Goal: Information Seeking & Learning: Compare options

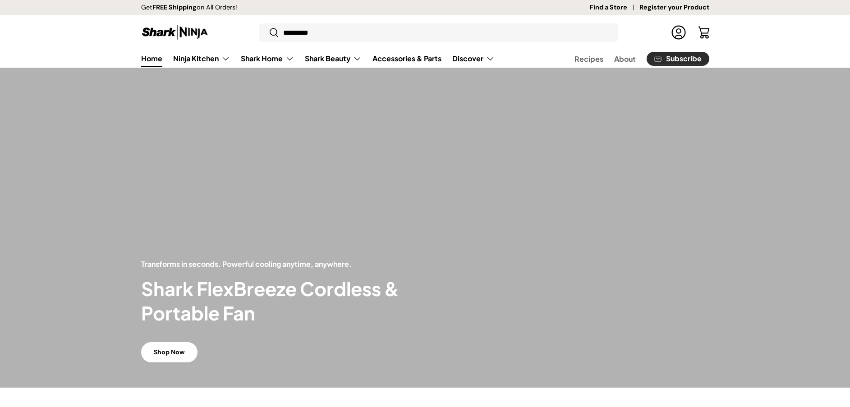
type input "*********"
click at [259, 23] on button "Search" at bounding box center [269, 33] width 20 height 21
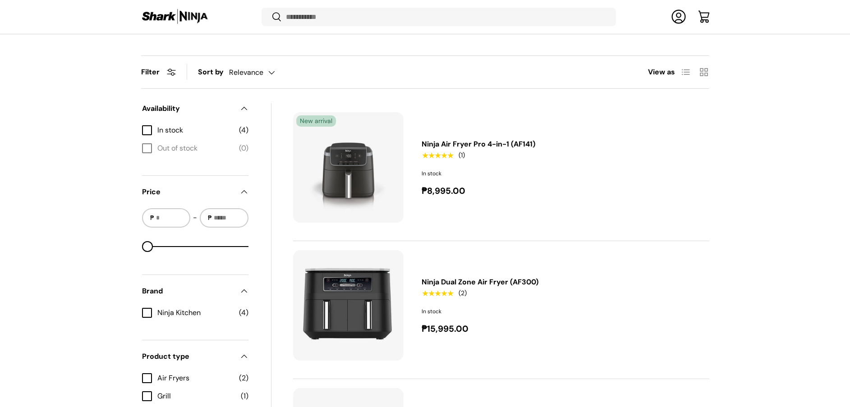
click at [454, 285] on link "Ninja Dual Zone Air Fryer (AF300)" at bounding box center [480, 281] width 117 height 9
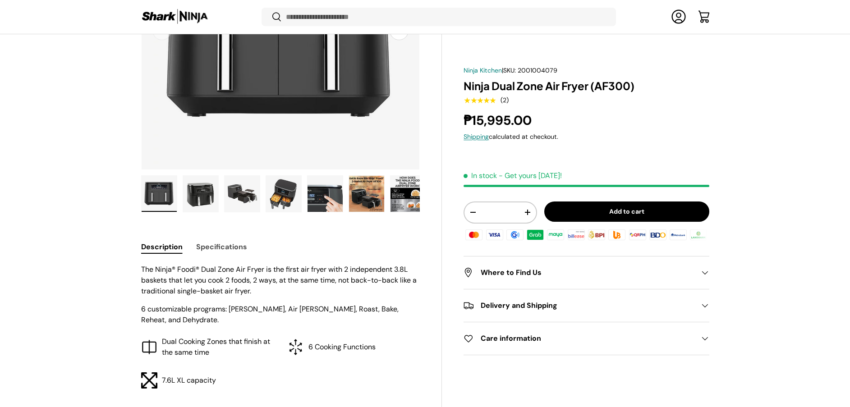
scroll to position [336, 0]
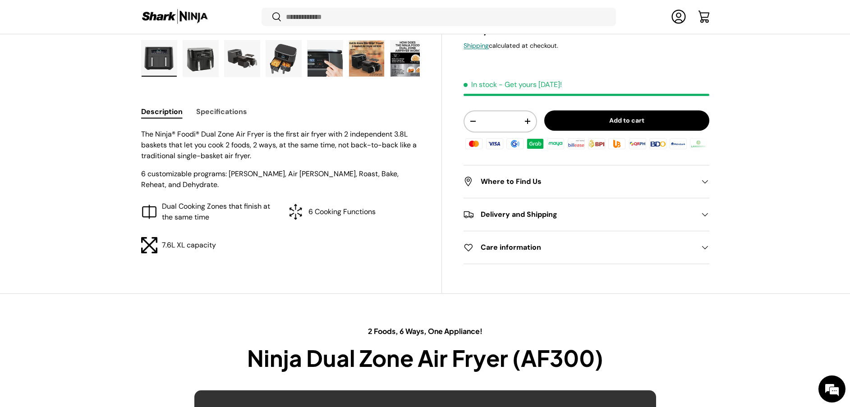
click at [229, 120] on button "Specifications" at bounding box center [221, 111] width 51 height 20
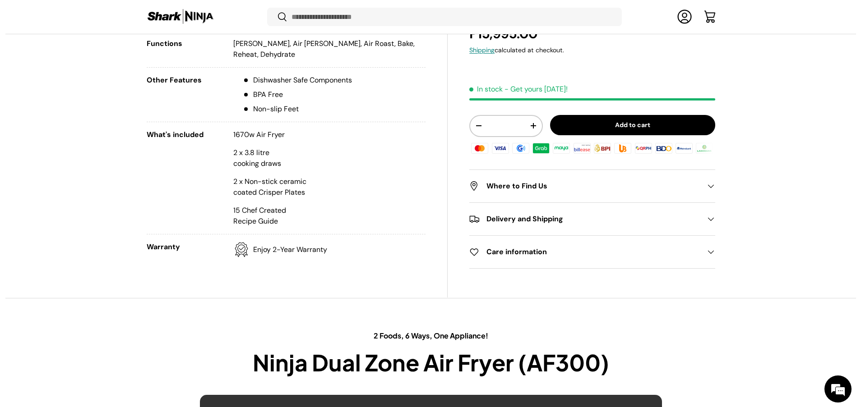
scroll to position [0, 0]
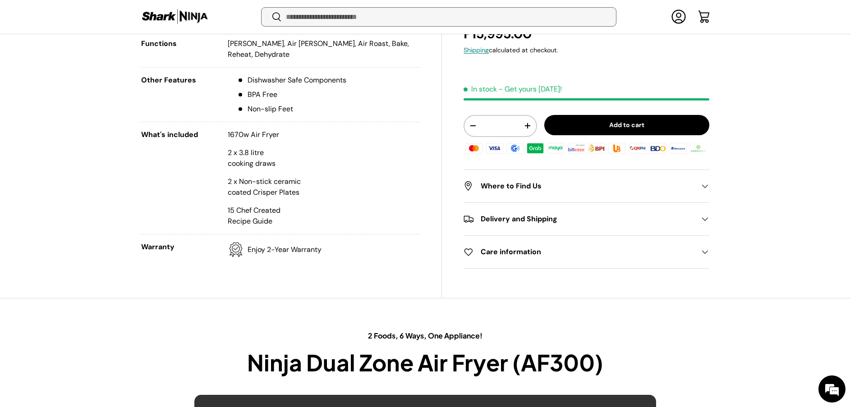
click at [463, 17] on input "Search" at bounding box center [439, 17] width 355 height 18
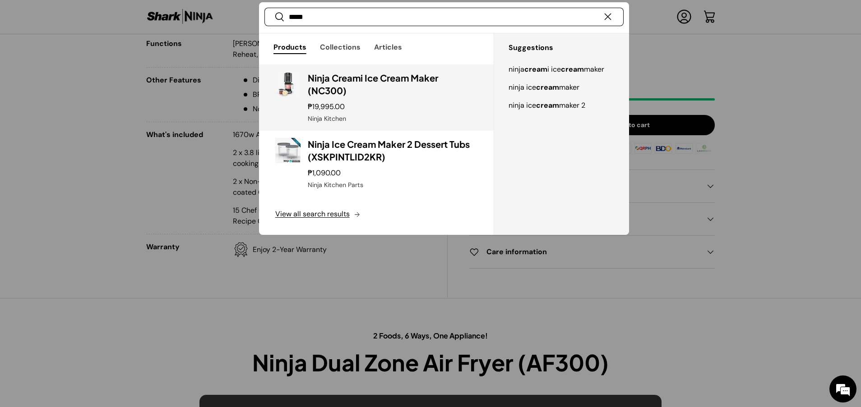
type input "*****"
click at [392, 83] on h3 "Ninja Creami Ice Cream Maker (NC300)" at bounding box center [393, 84] width 170 height 25
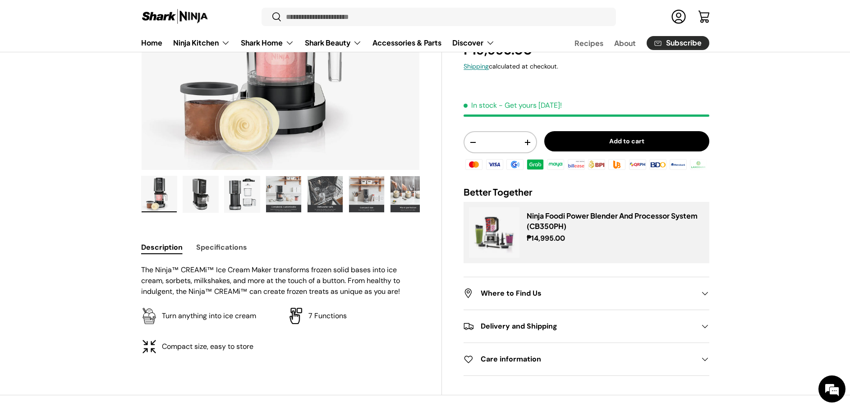
click at [228, 250] on button "Specifications" at bounding box center [221, 247] width 51 height 20
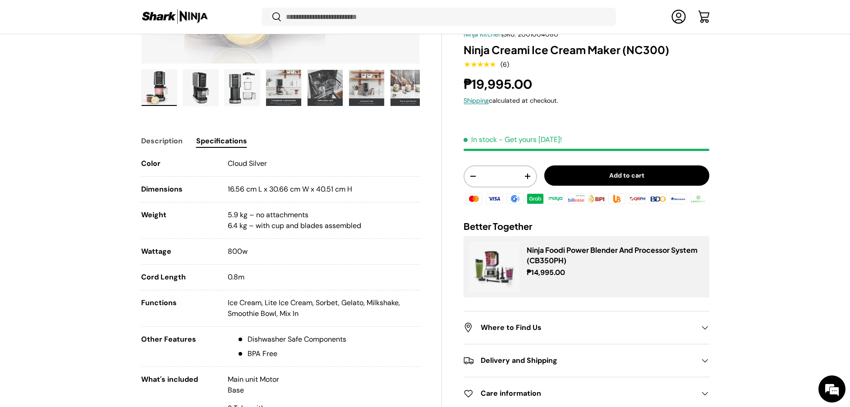
scroll to position [337, 0]
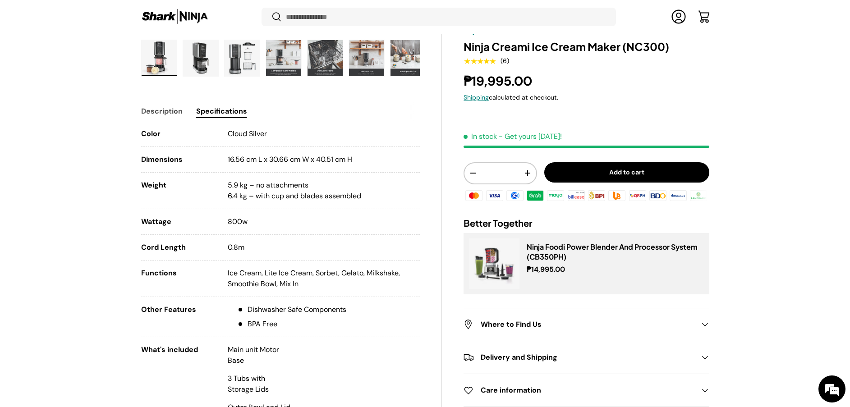
click at [155, 108] on button "Description" at bounding box center [161, 111] width 41 height 20
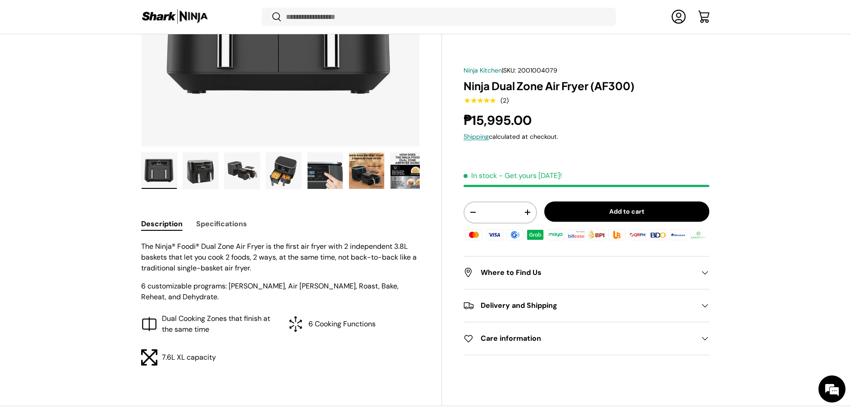
scroll to position [249, 0]
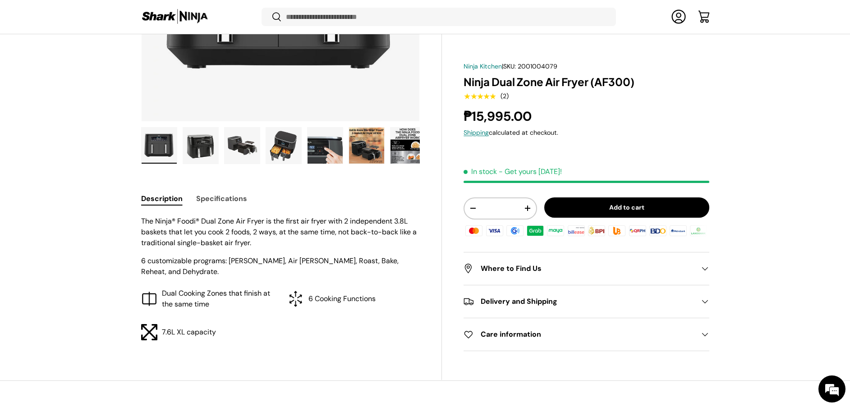
click at [230, 201] on button "Specifications" at bounding box center [221, 199] width 51 height 20
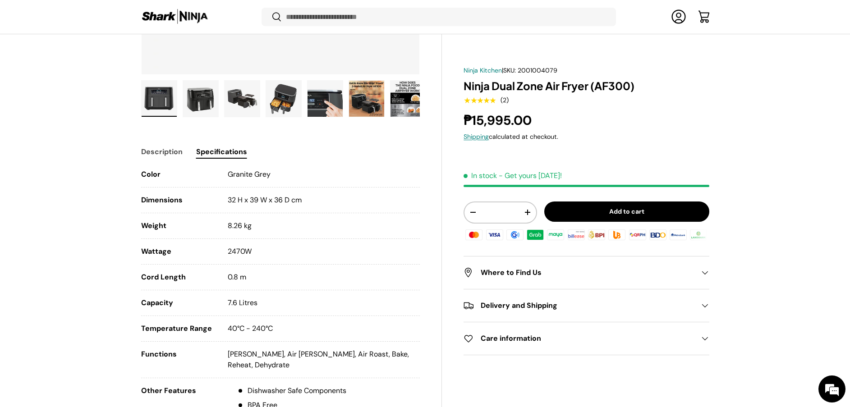
scroll to position [317, 0]
